Goal: Information Seeking & Learning: Learn about a topic

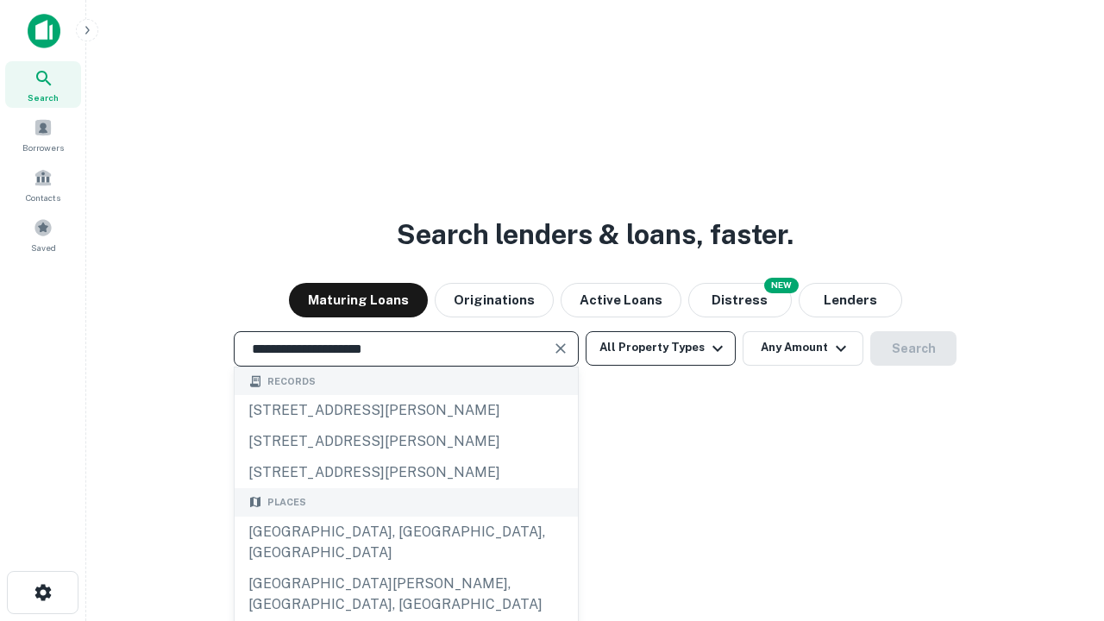
click at [406, 569] on div "Santa Monica, CA, USA" at bounding box center [406, 543] width 343 height 52
click at [661, 348] on button "All Property Types" at bounding box center [661, 348] width 150 height 35
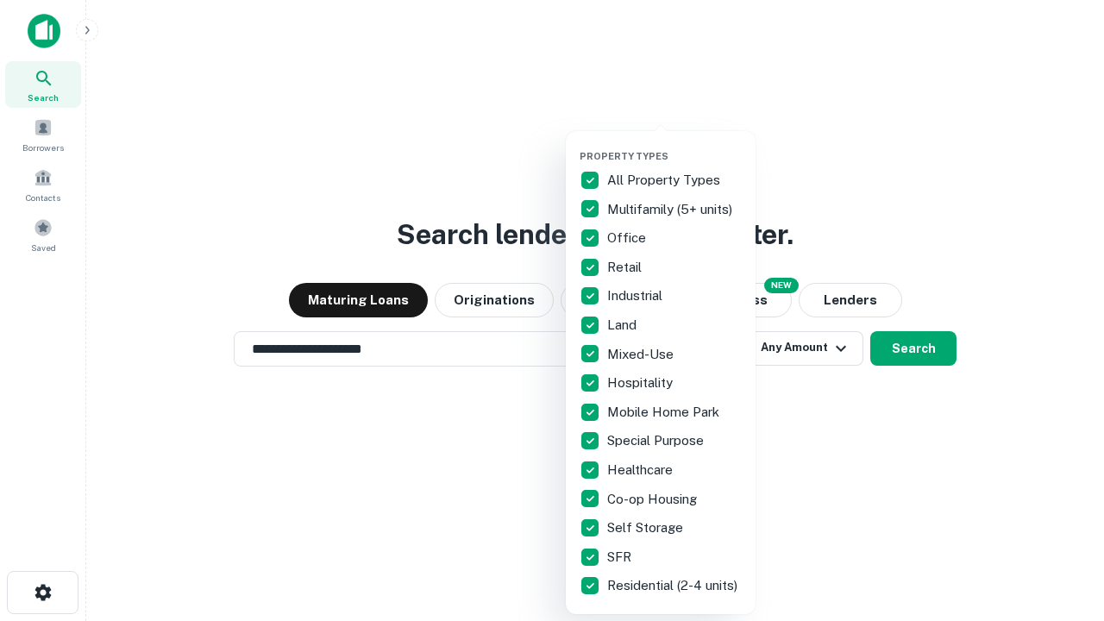
type input "**********"
click at [675, 145] on button "button" at bounding box center [675, 145] width 190 height 1
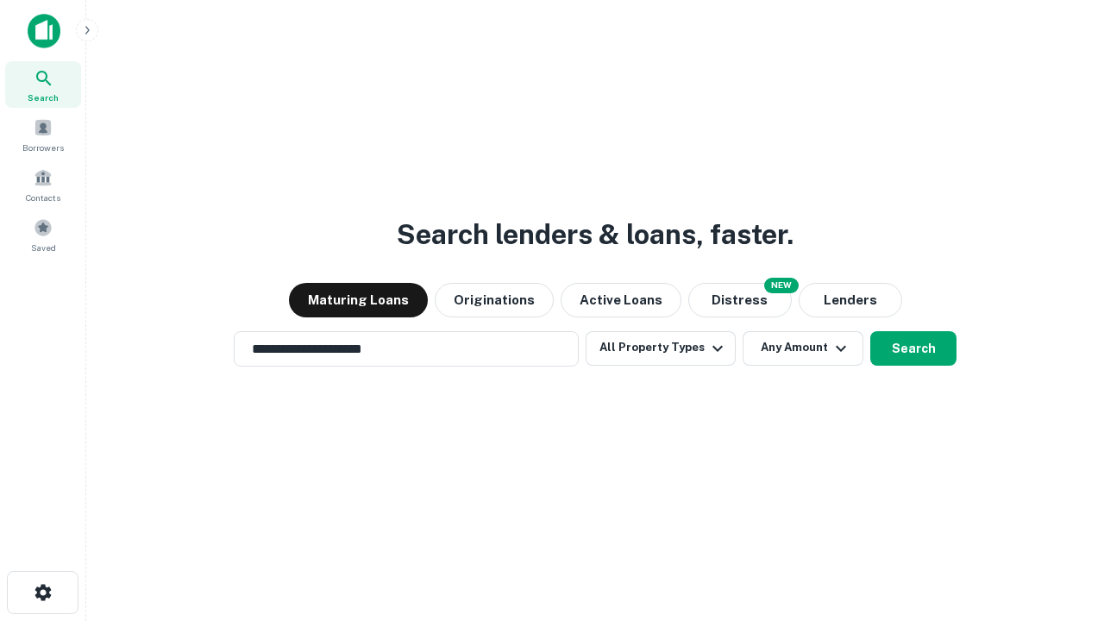
scroll to position [27, 0]
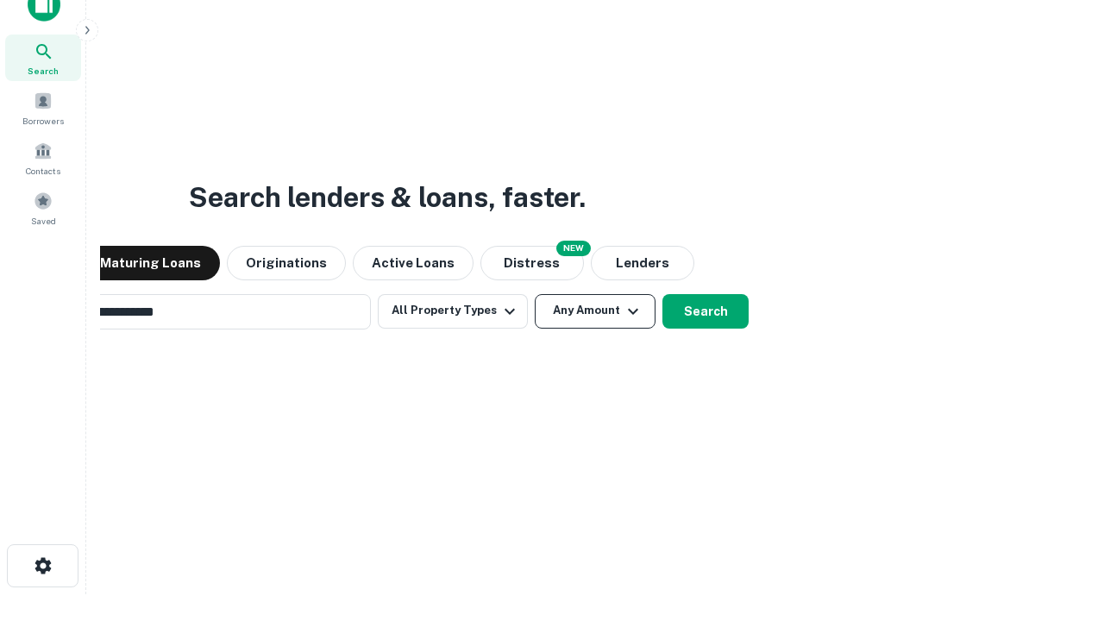
click at [535, 294] on button "Any Amount" at bounding box center [595, 311] width 121 height 35
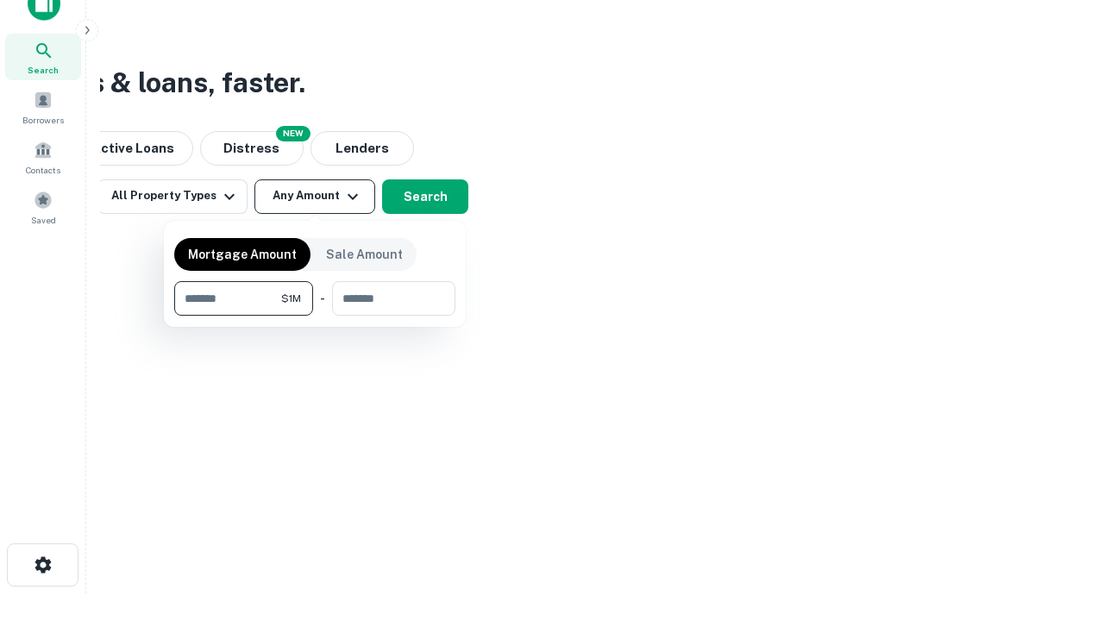
type input "*******"
click at [315, 316] on button "button" at bounding box center [314, 316] width 281 height 1
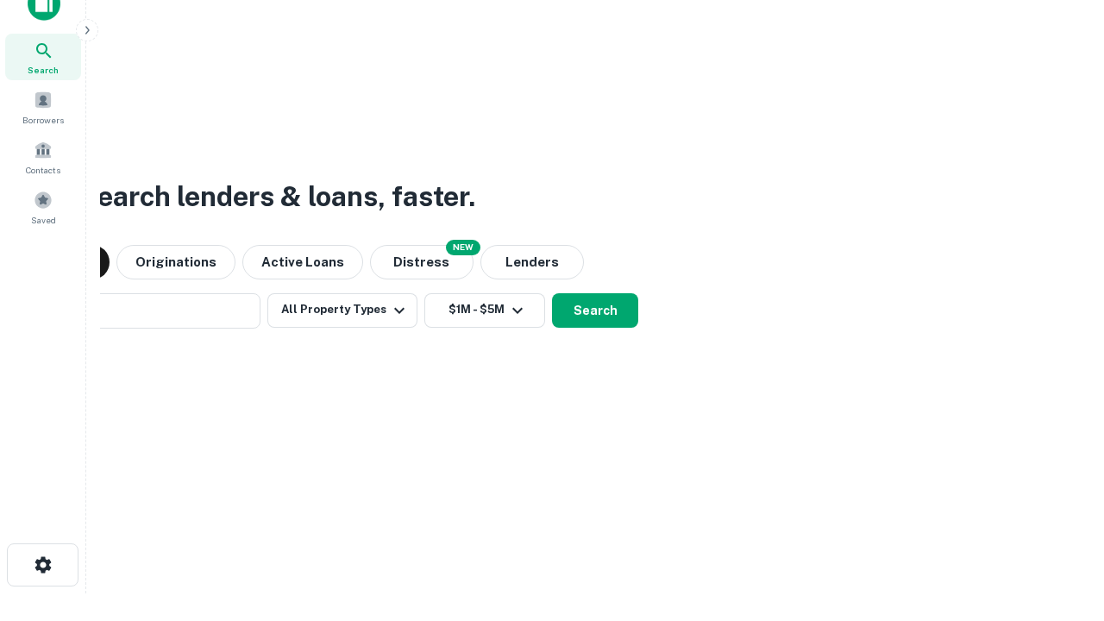
scroll to position [27, 0]
click at [552, 294] on button "Search" at bounding box center [595, 311] width 86 height 35
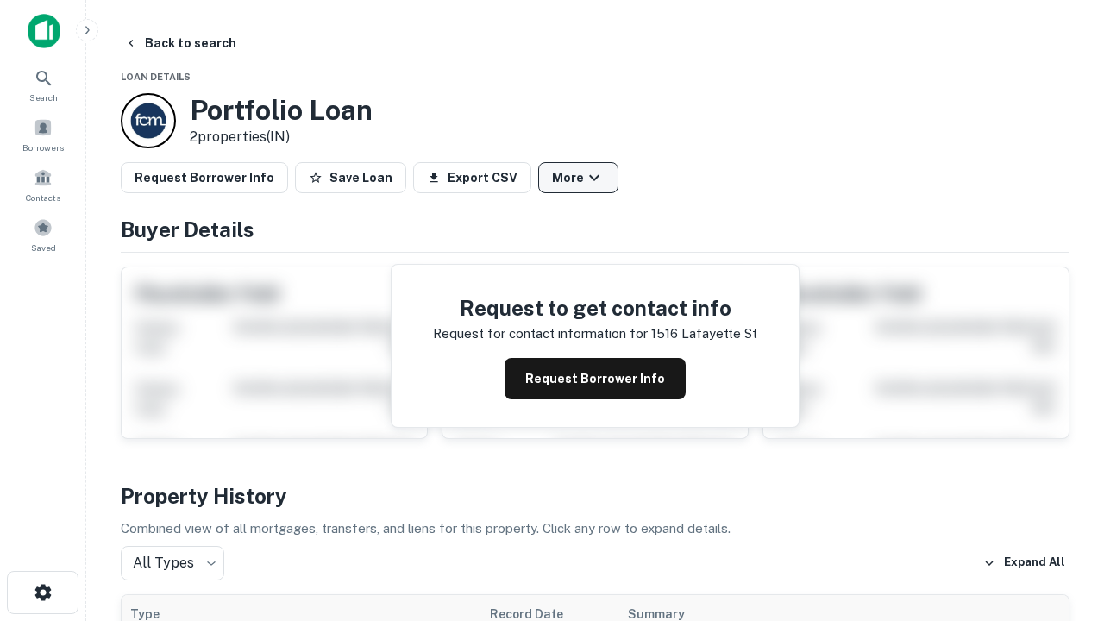
click at [578, 178] on button "More" at bounding box center [578, 177] width 80 height 31
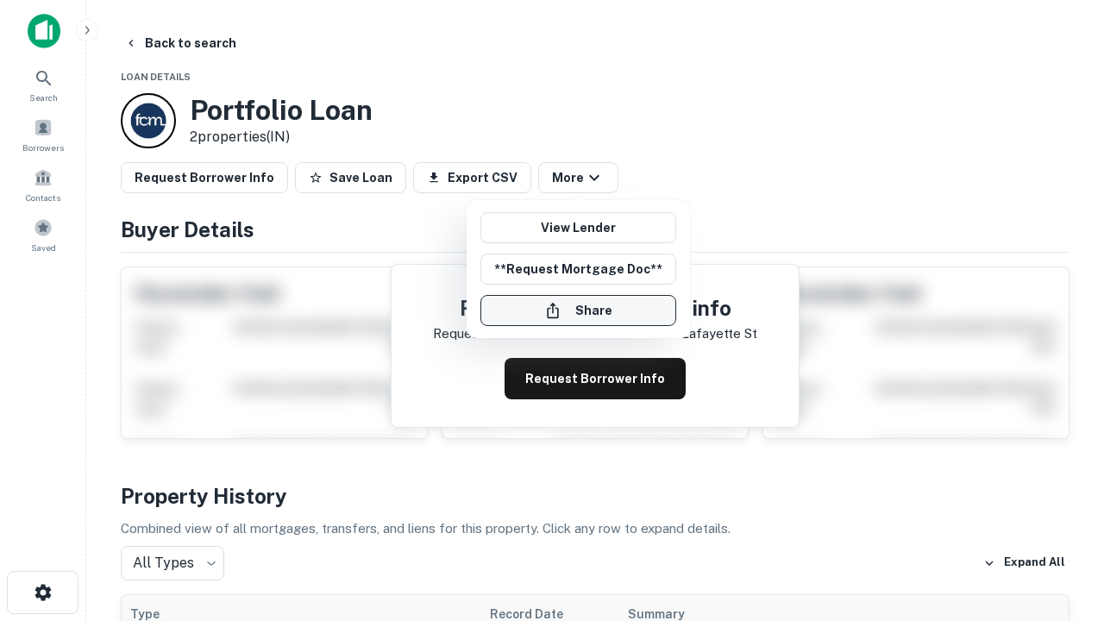
click at [578, 311] on button "Share" at bounding box center [579, 310] width 196 height 31
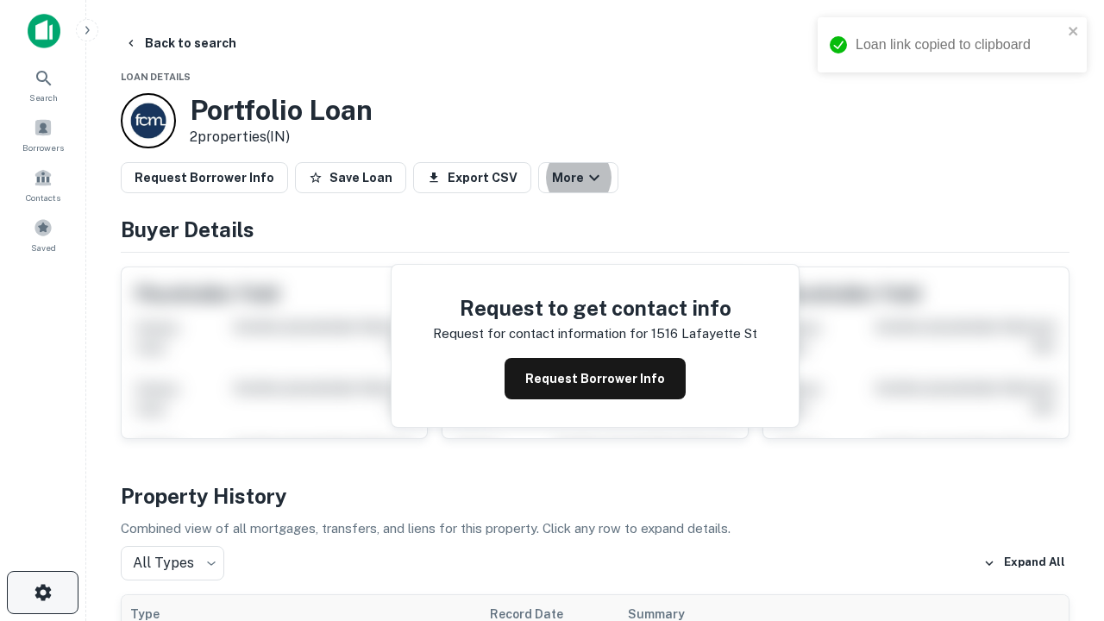
click at [42, 593] on icon "button" at bounding box center [43, 592] width 21 height 21
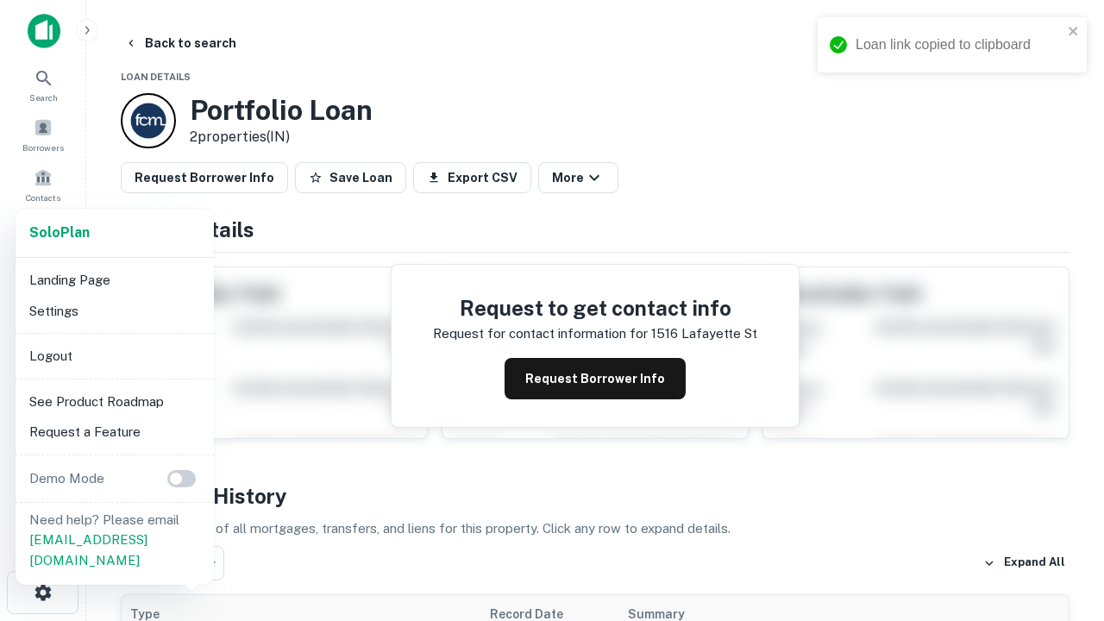
click at [114, 355] on li "Logout" at bounding box center [114, 356] width 185 height 31
